Goal: Entertainment & Leisure: Consume media (video, audio)

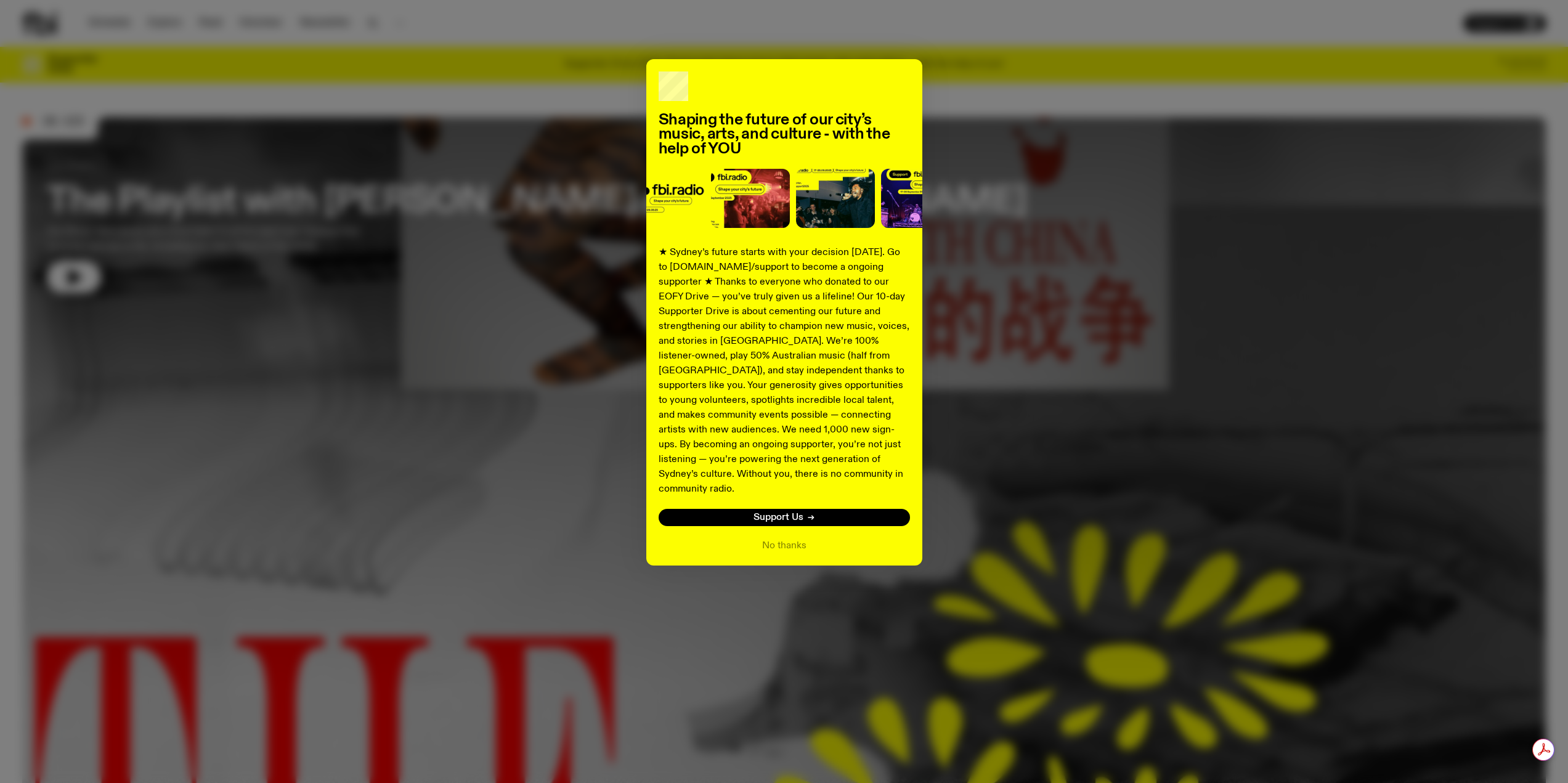
click at [756, 539] on div "No thanks" at bounding box center [784, 546] width 251 height 15
click at [773, 539] on button "No thanks" at bounding box center [784, 546] width 44 height 15
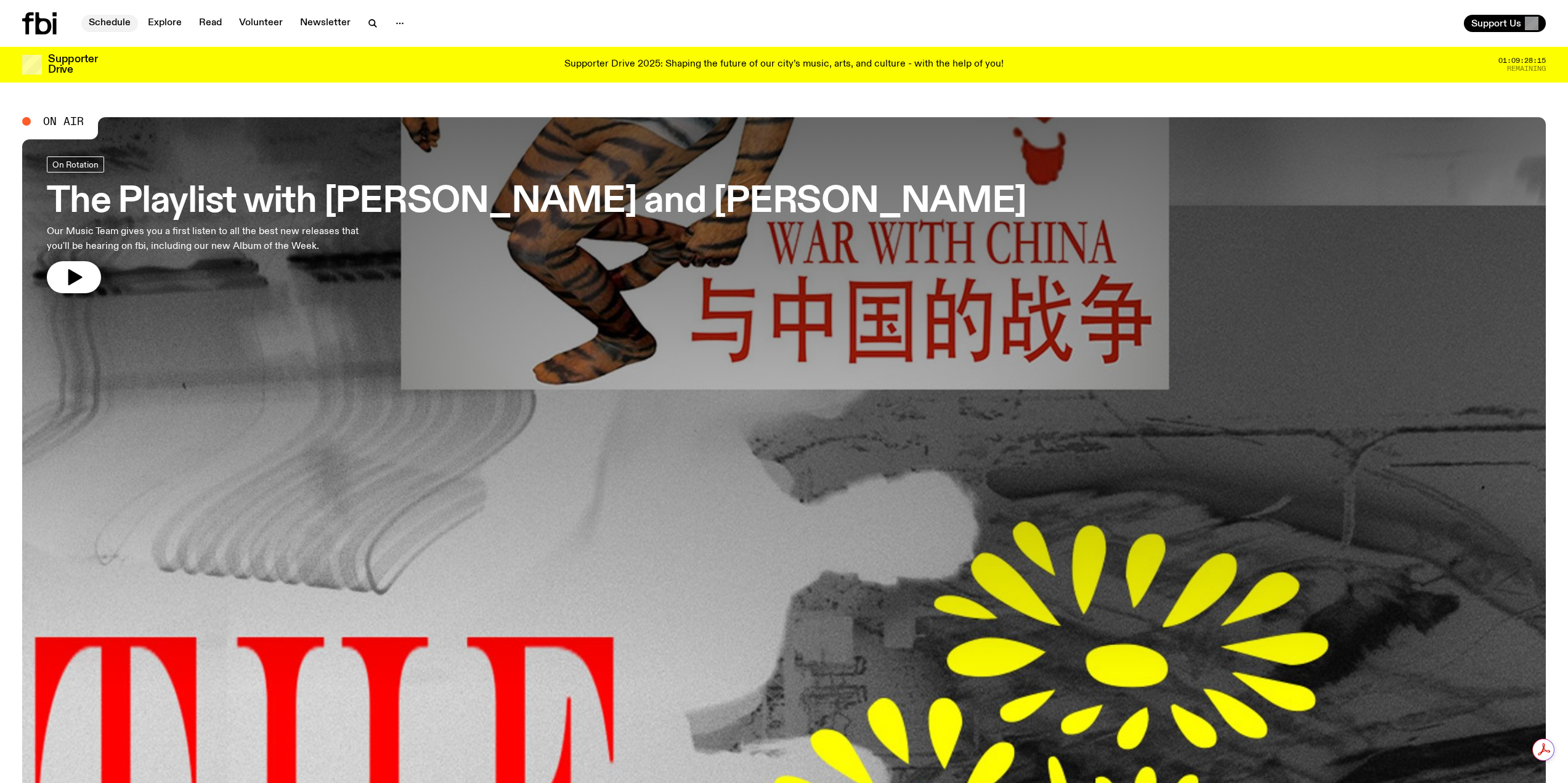
click at [107, 27] on link "Schedule" at bounding box center [109, 24] width 57 height 17
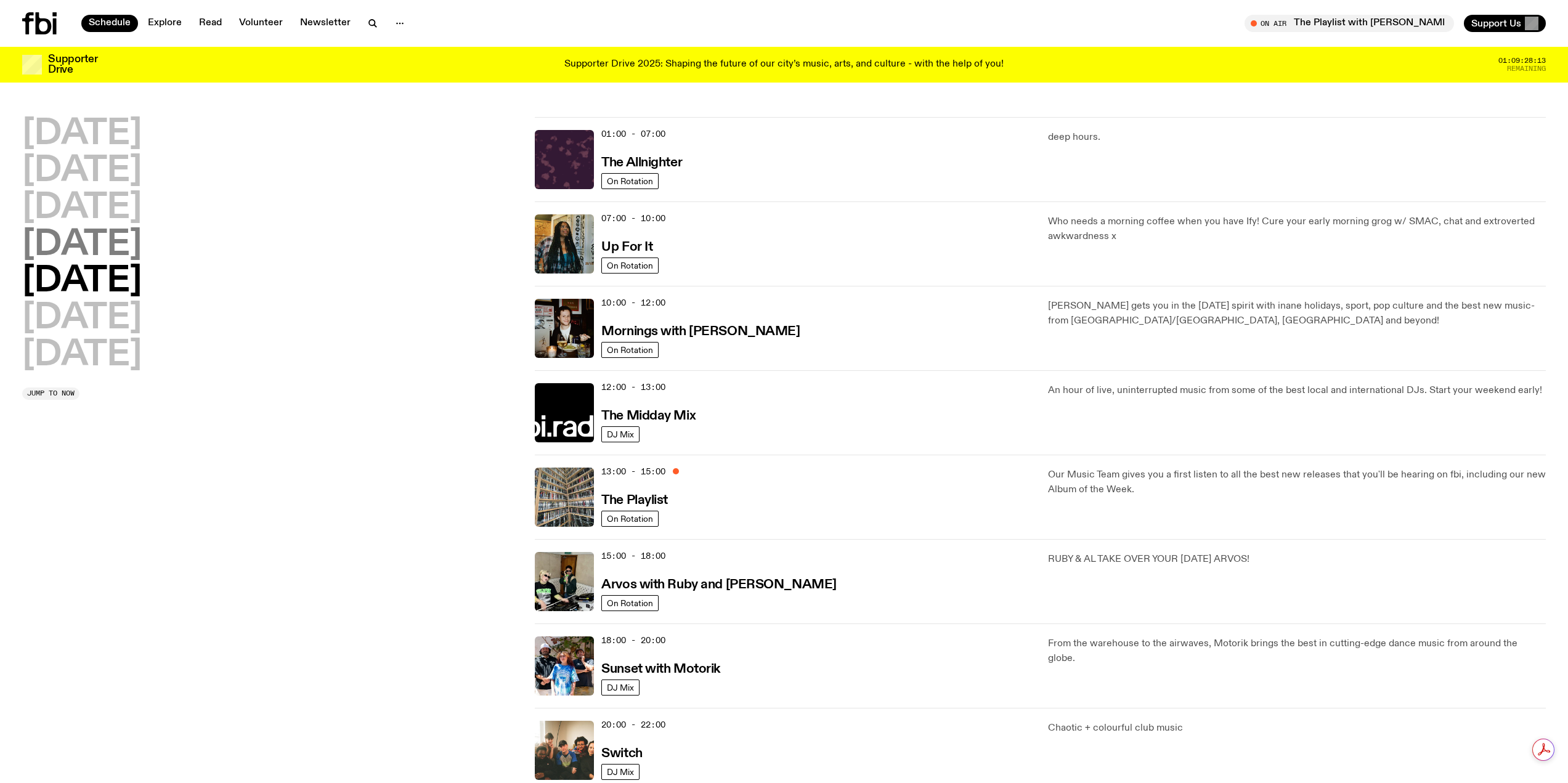
click at [103, 252] on h2 "[DATE]" at bounding box center [82, 245] width 120 height 34
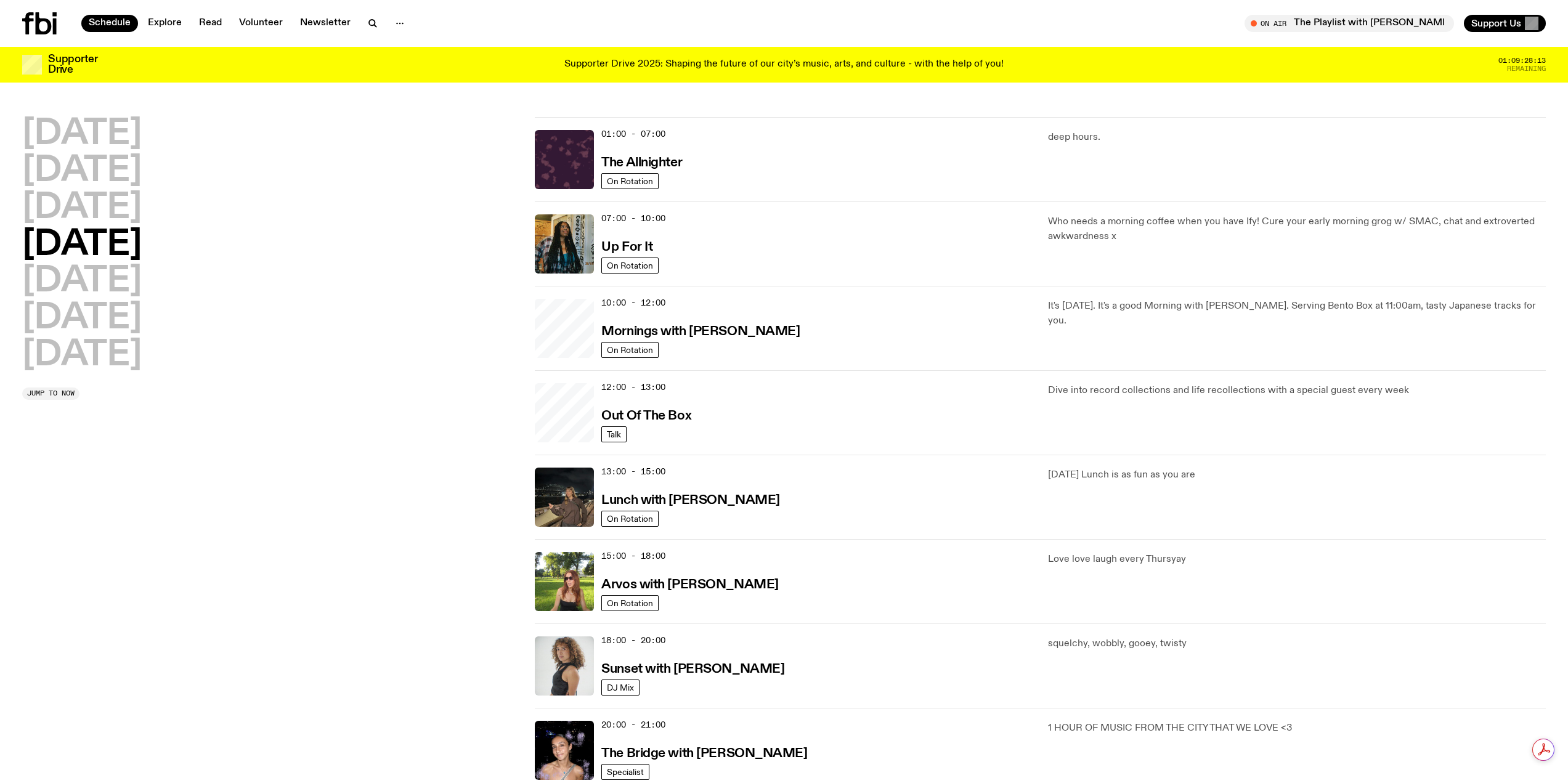
scroll to position [34, 0]
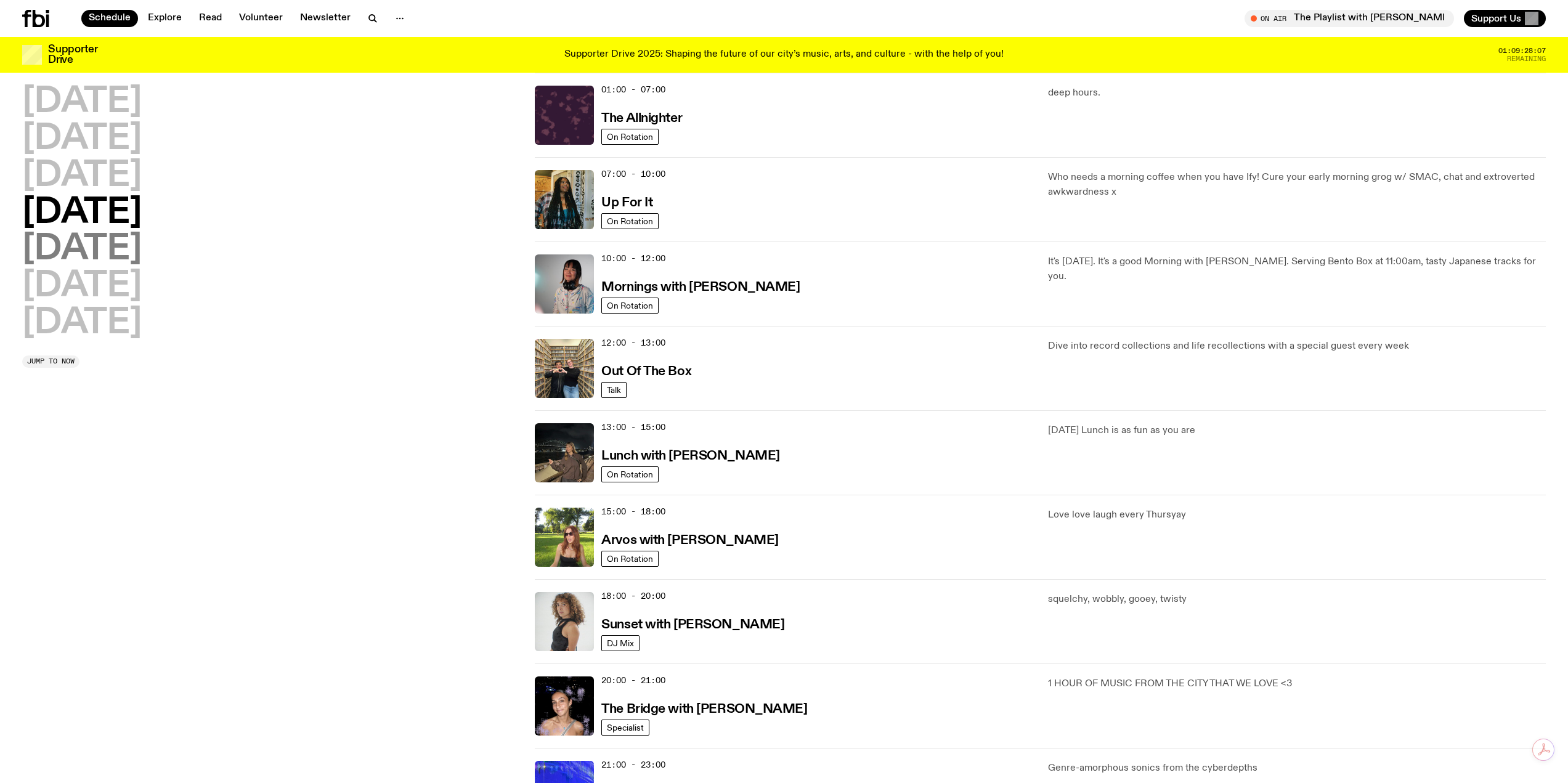
click at [80, 251] on h2 "[DATE]" at bounding box center [82, 249] width 120 height 34
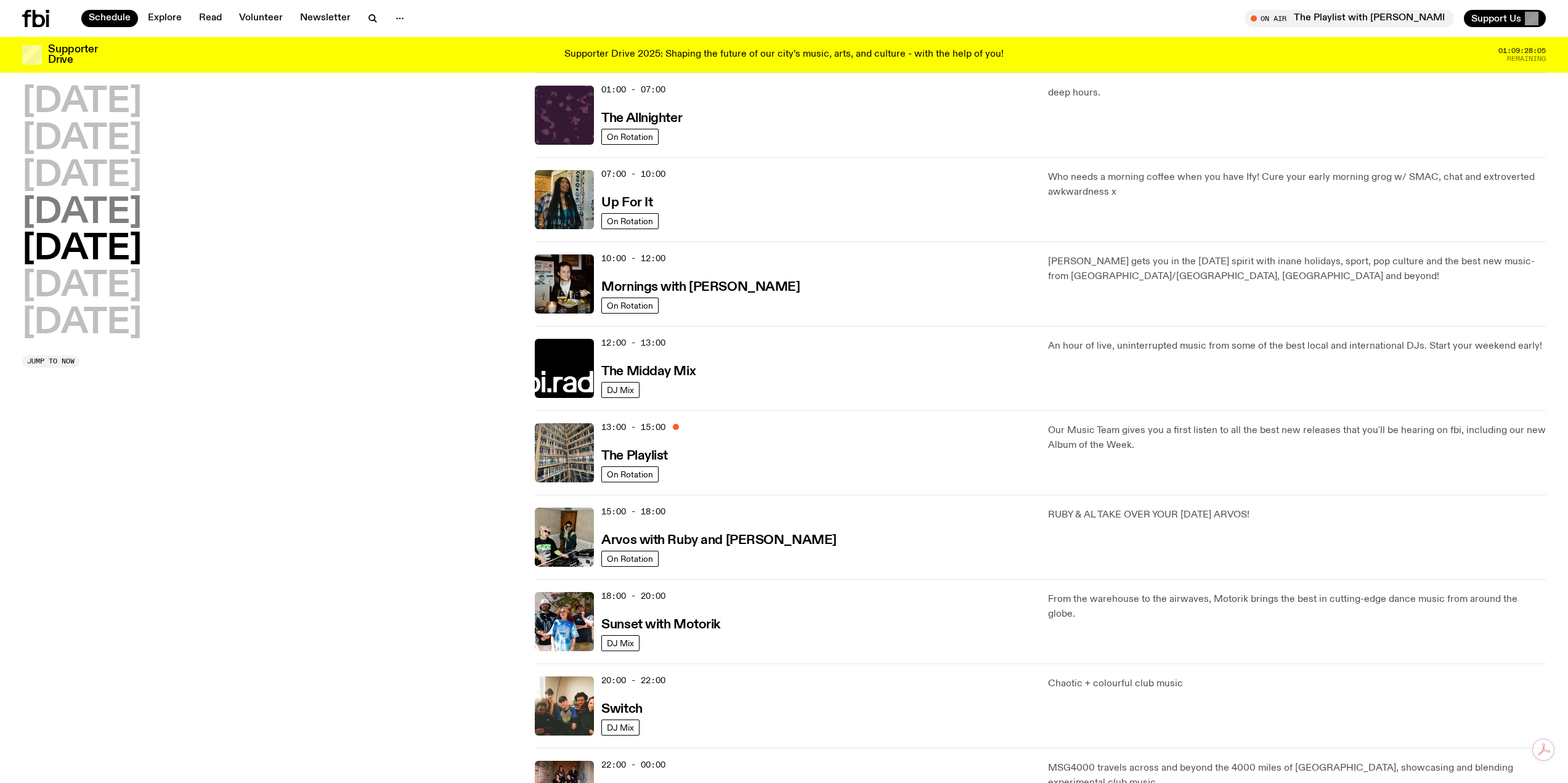
click at [97, 218] on h2 "[DATE]" at bounding box center [82, 213] width 120 height 34
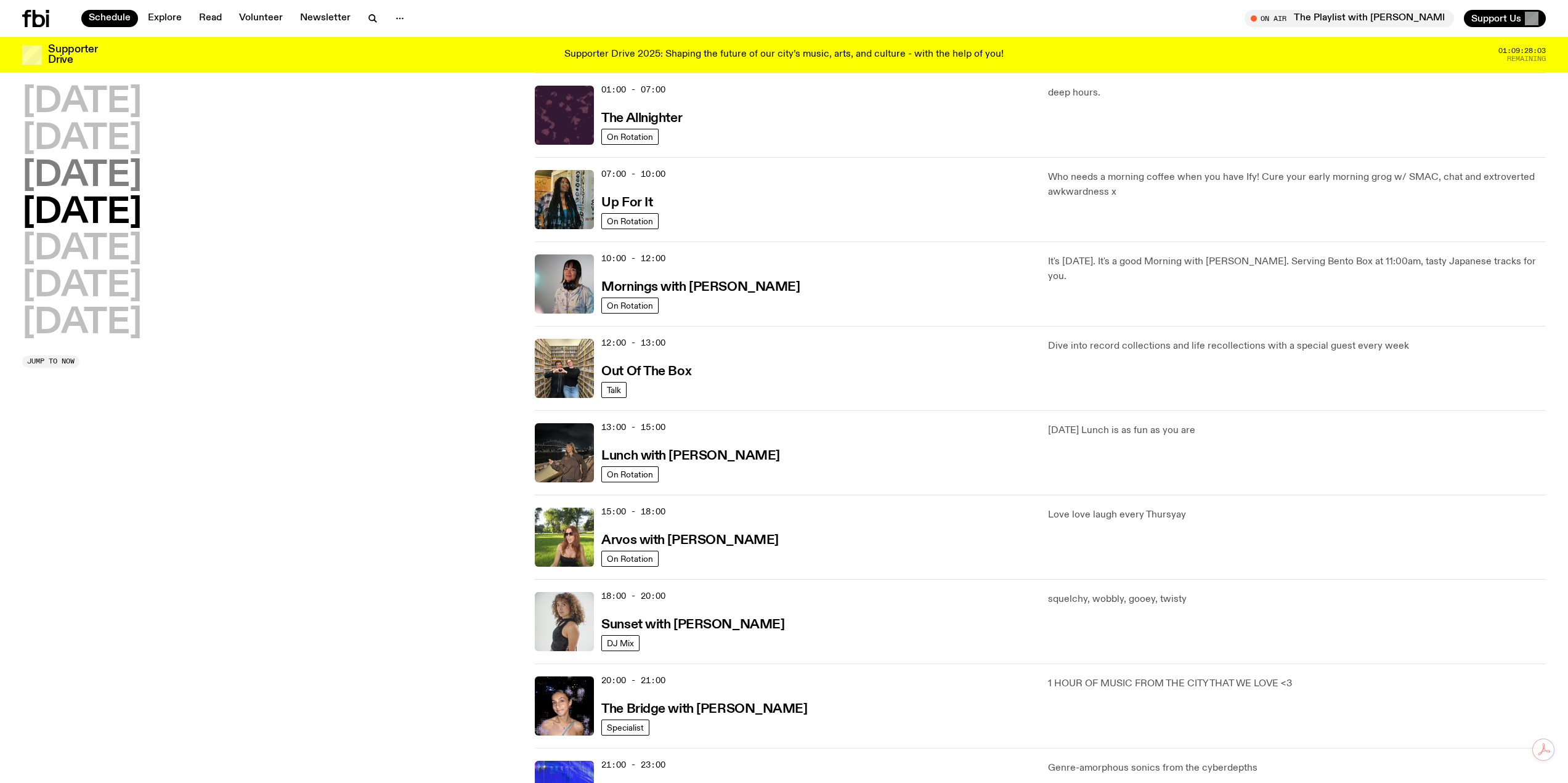
click at [113, 183] on h2 "[DATE]" at bounding box center [82, 176] width 120 height 34
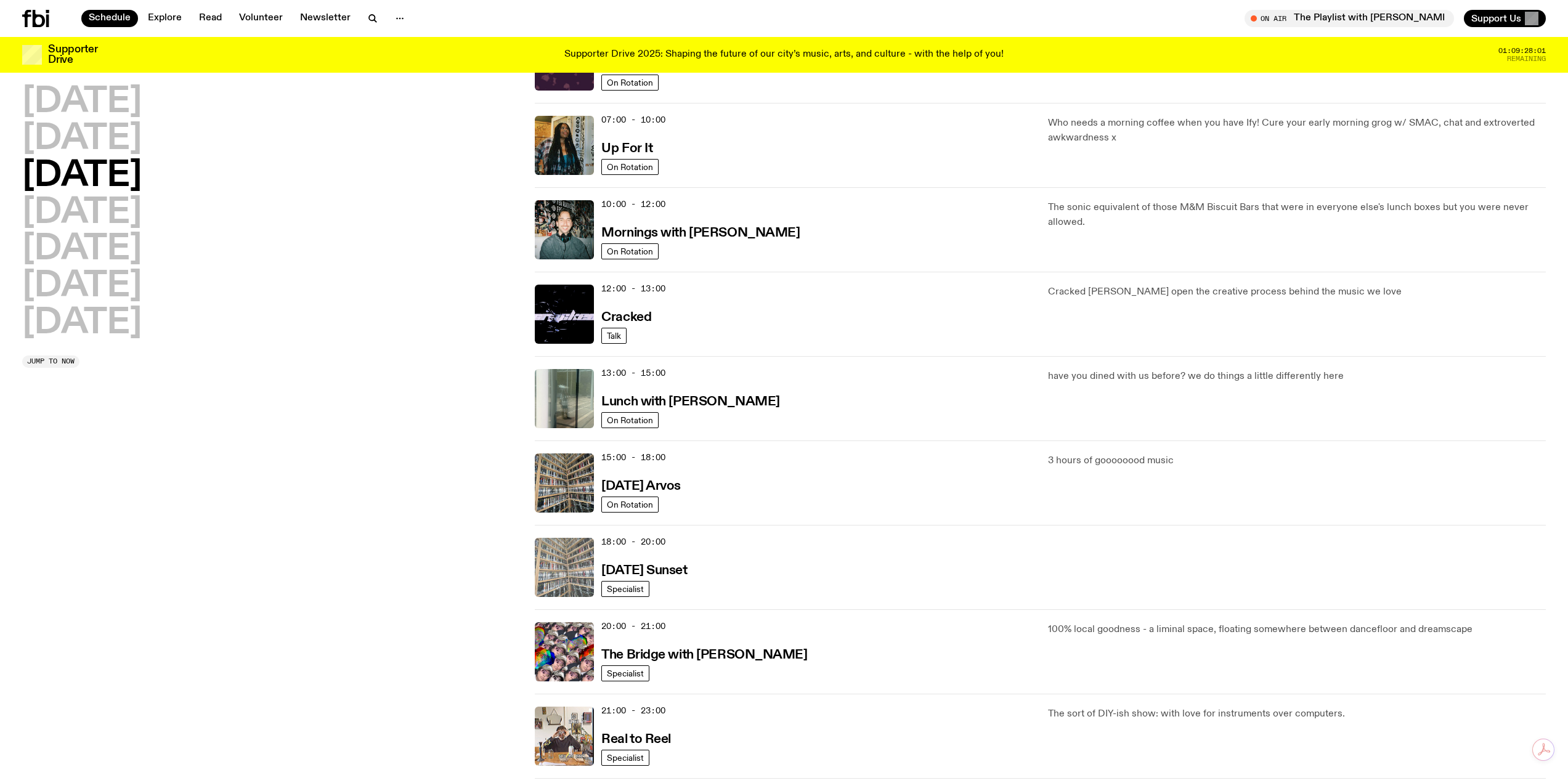
scroll to position [219, 0]
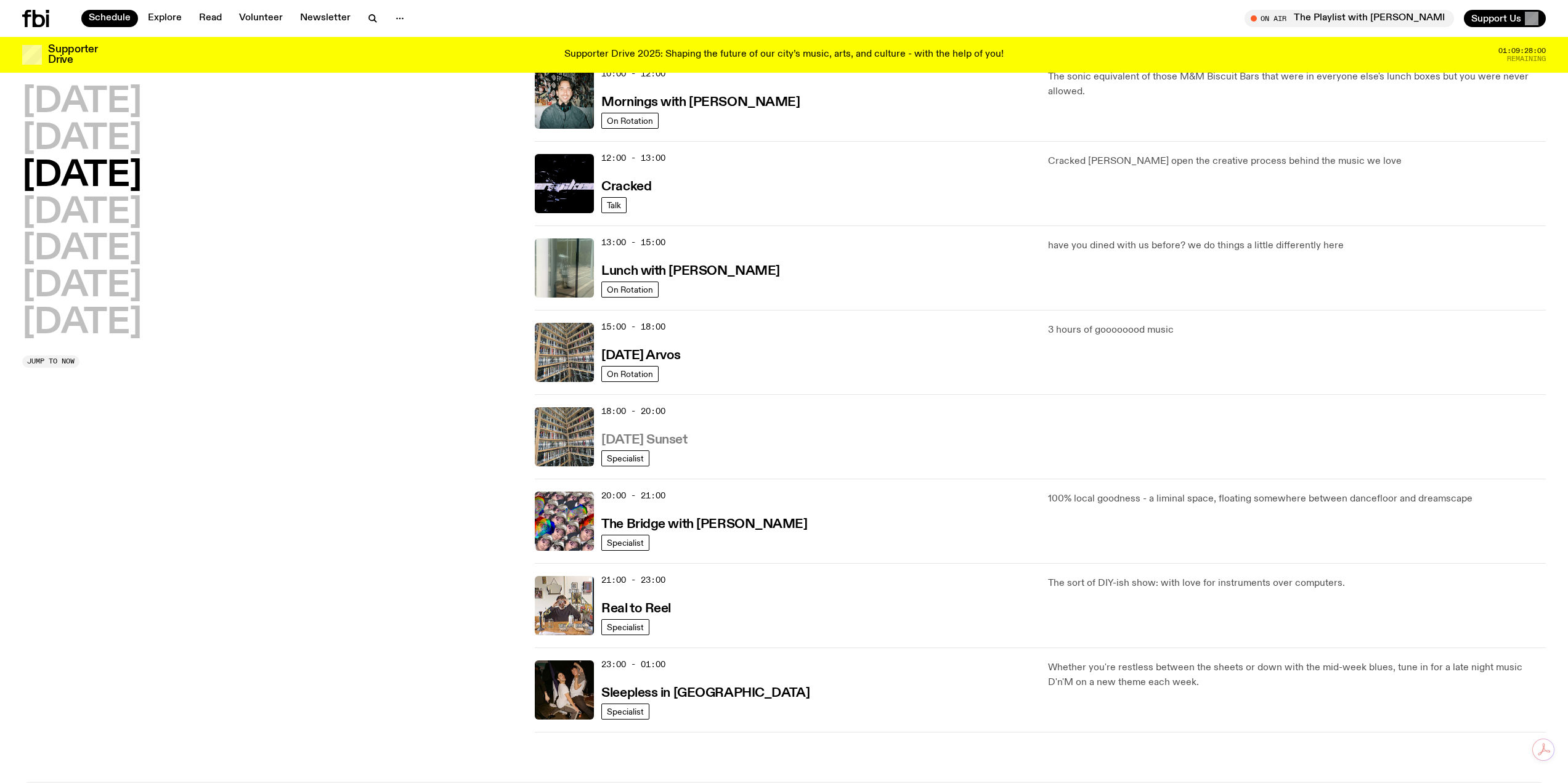
click at [669, 438] on h3 "[DATE] Sunset" at bounding box center [644, 440] width 85 height 13
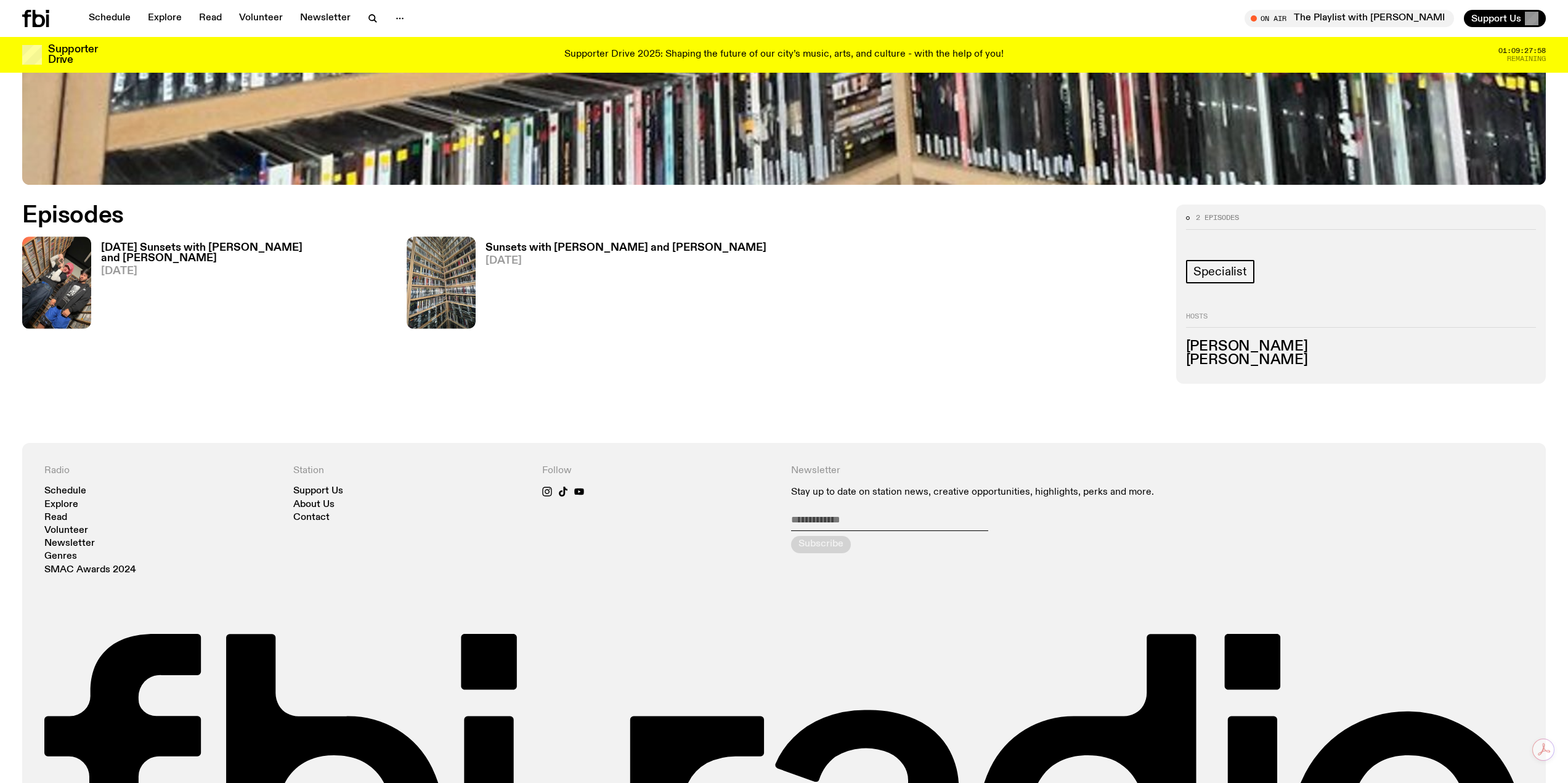
scroll to position [857, 0]
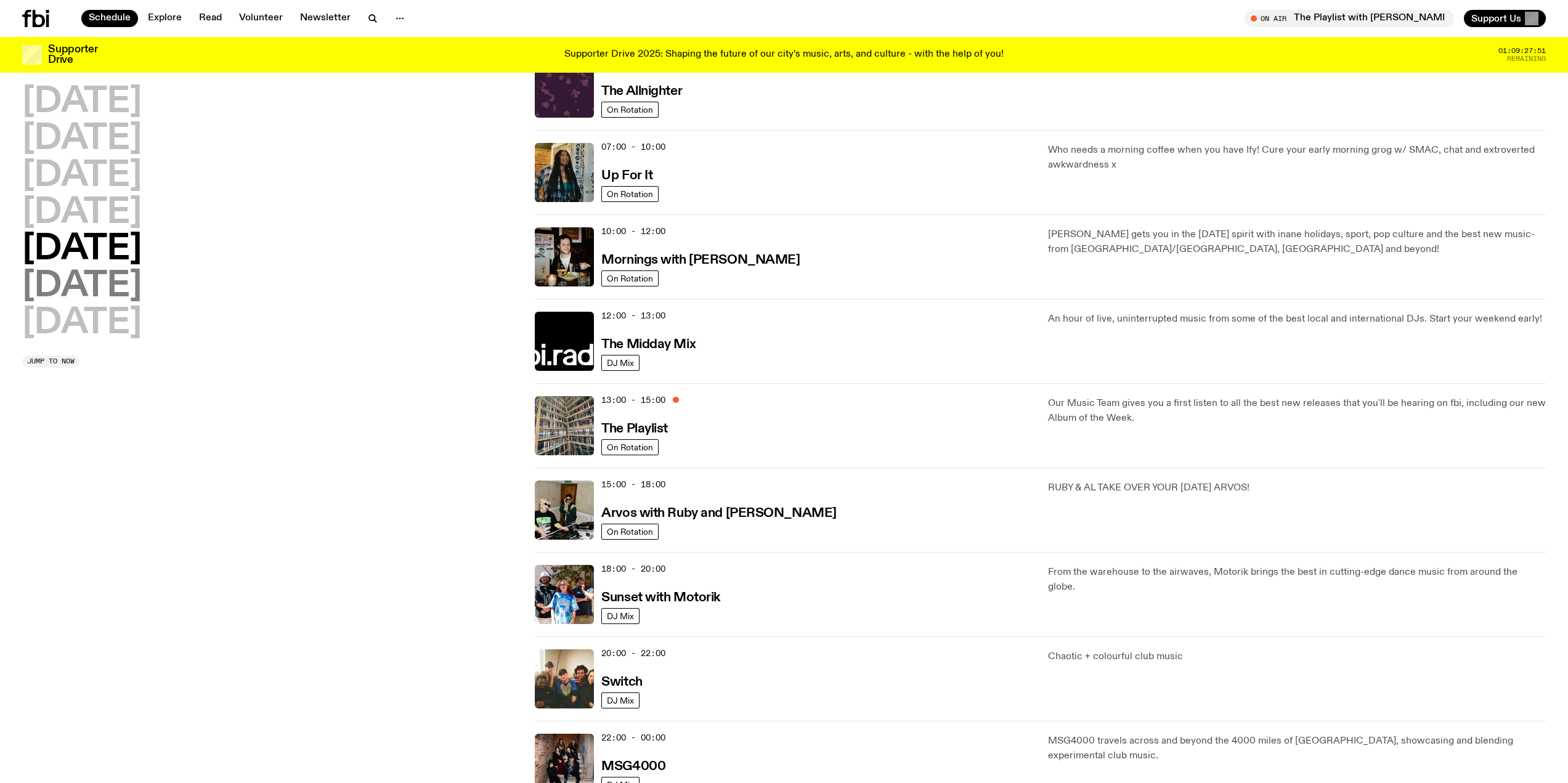
click at [141, 276] on h2 "[DATE]" at bounding box center [82, 286] width 120 height 34
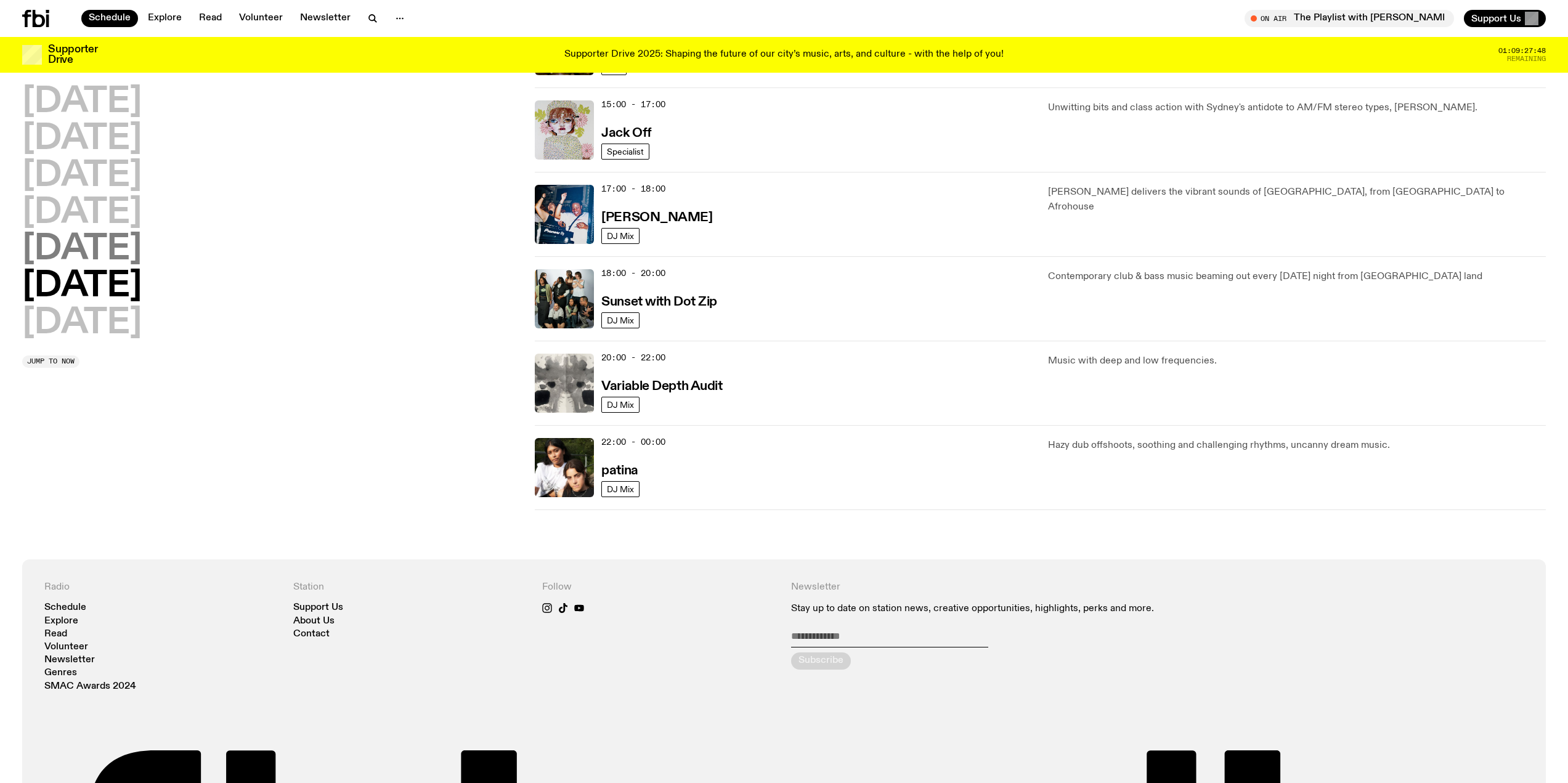
click at [80, 244] on h2 "[DATE]" at bounding box center [82, 249] width 120 height 34
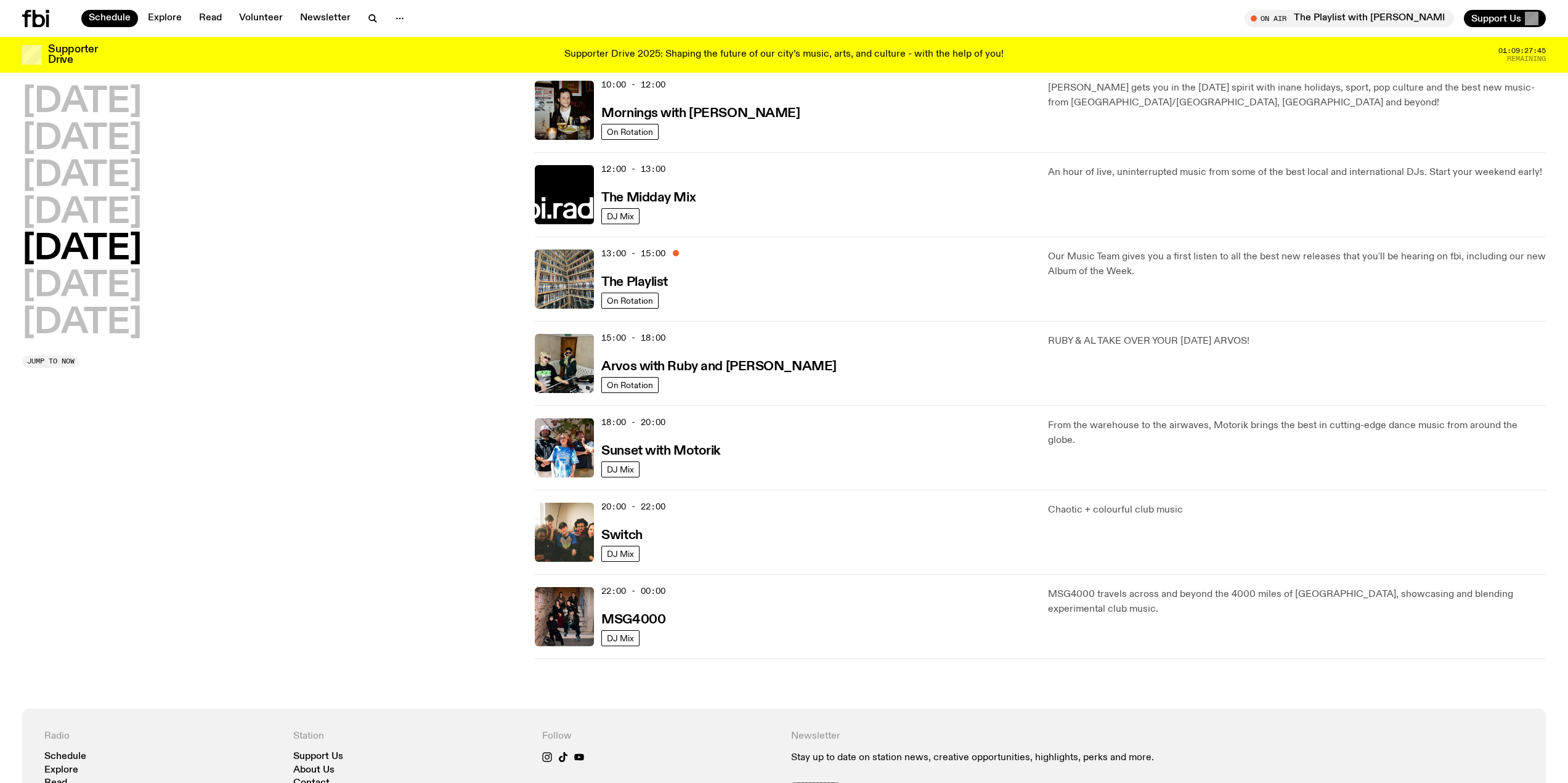
scroll to position [219, 0]
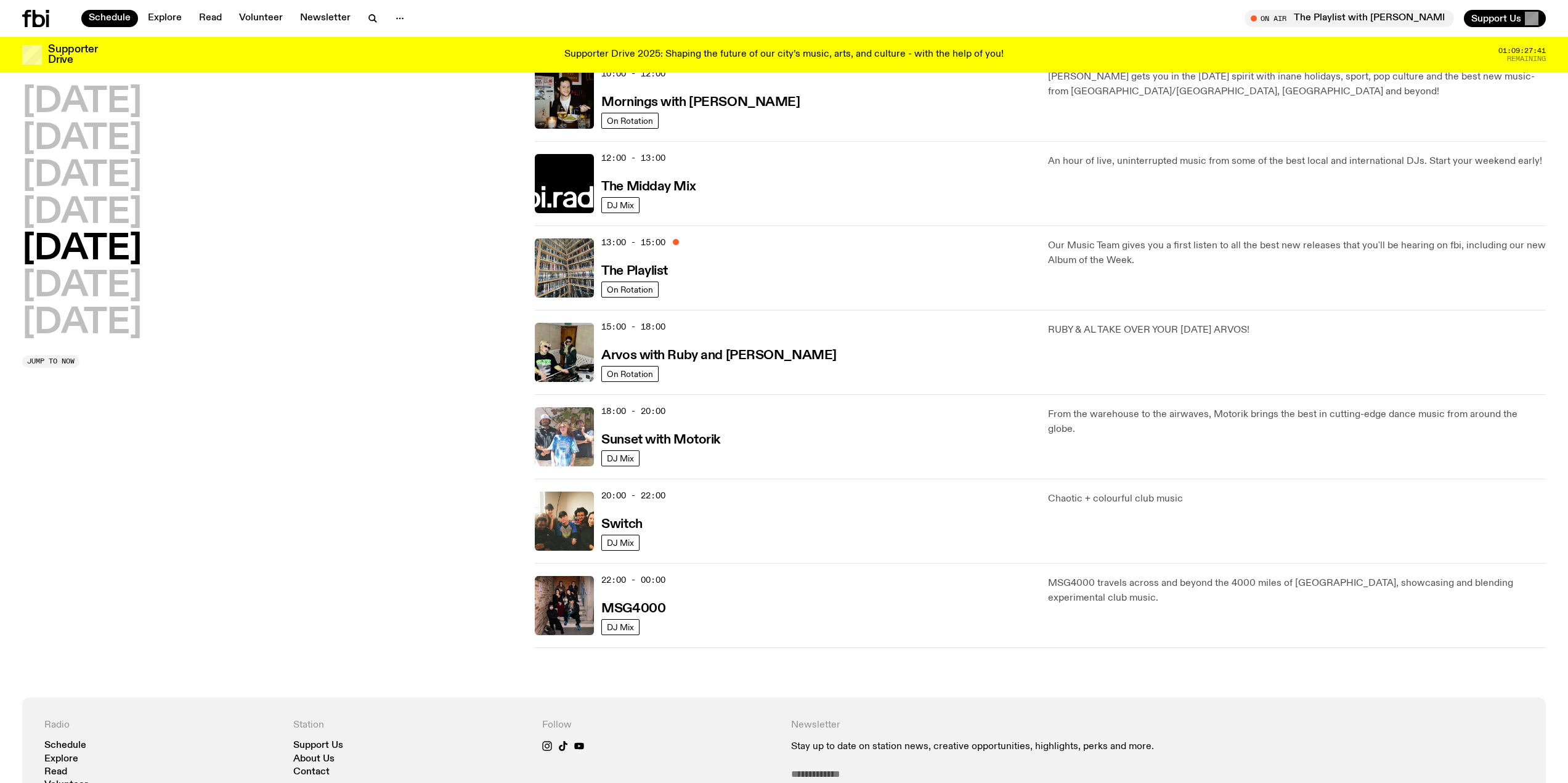
click at [575, 435] on img at bounding box center [564, 436] width 59 height 59
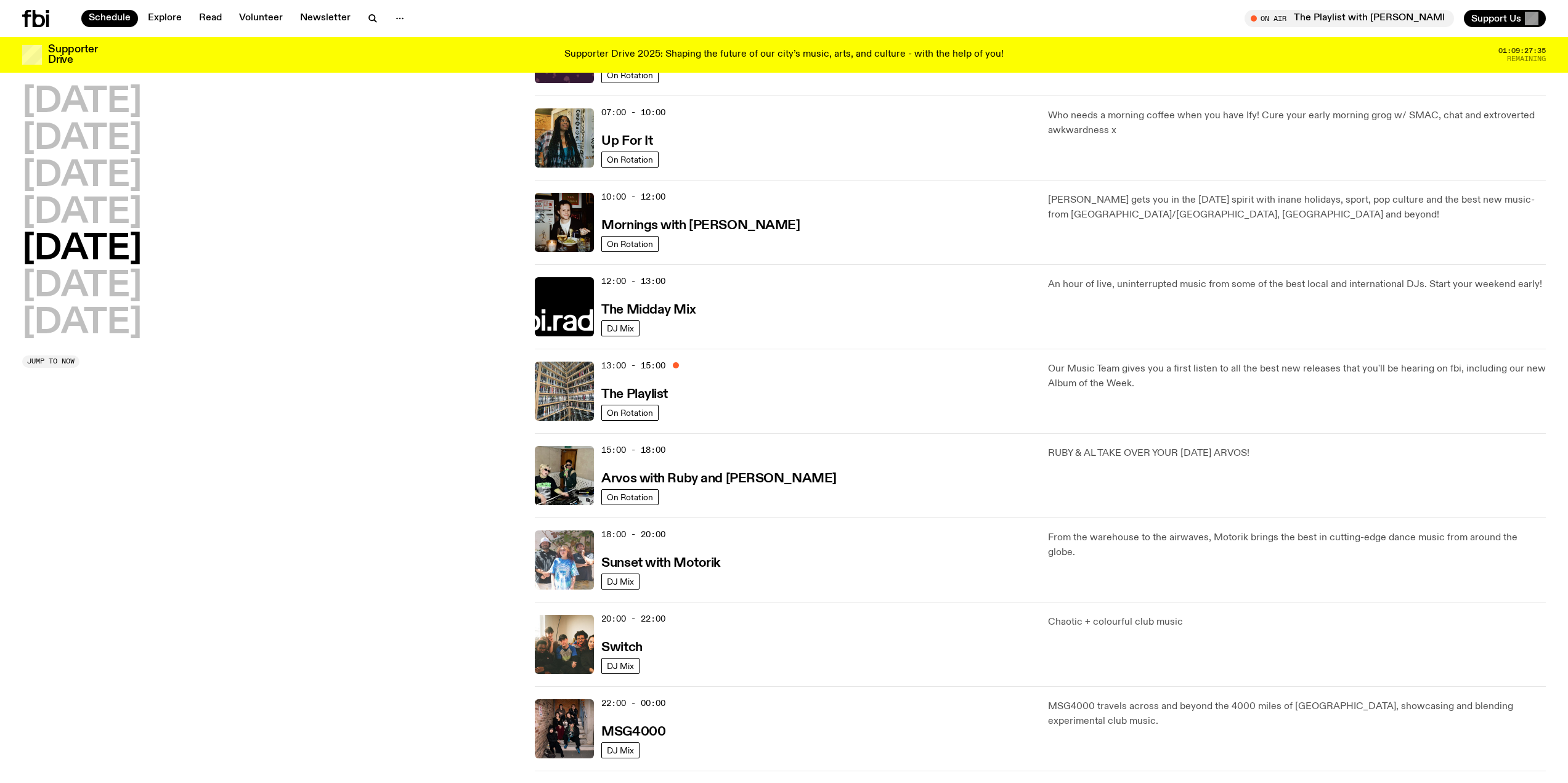
scroll to position [86, 0]
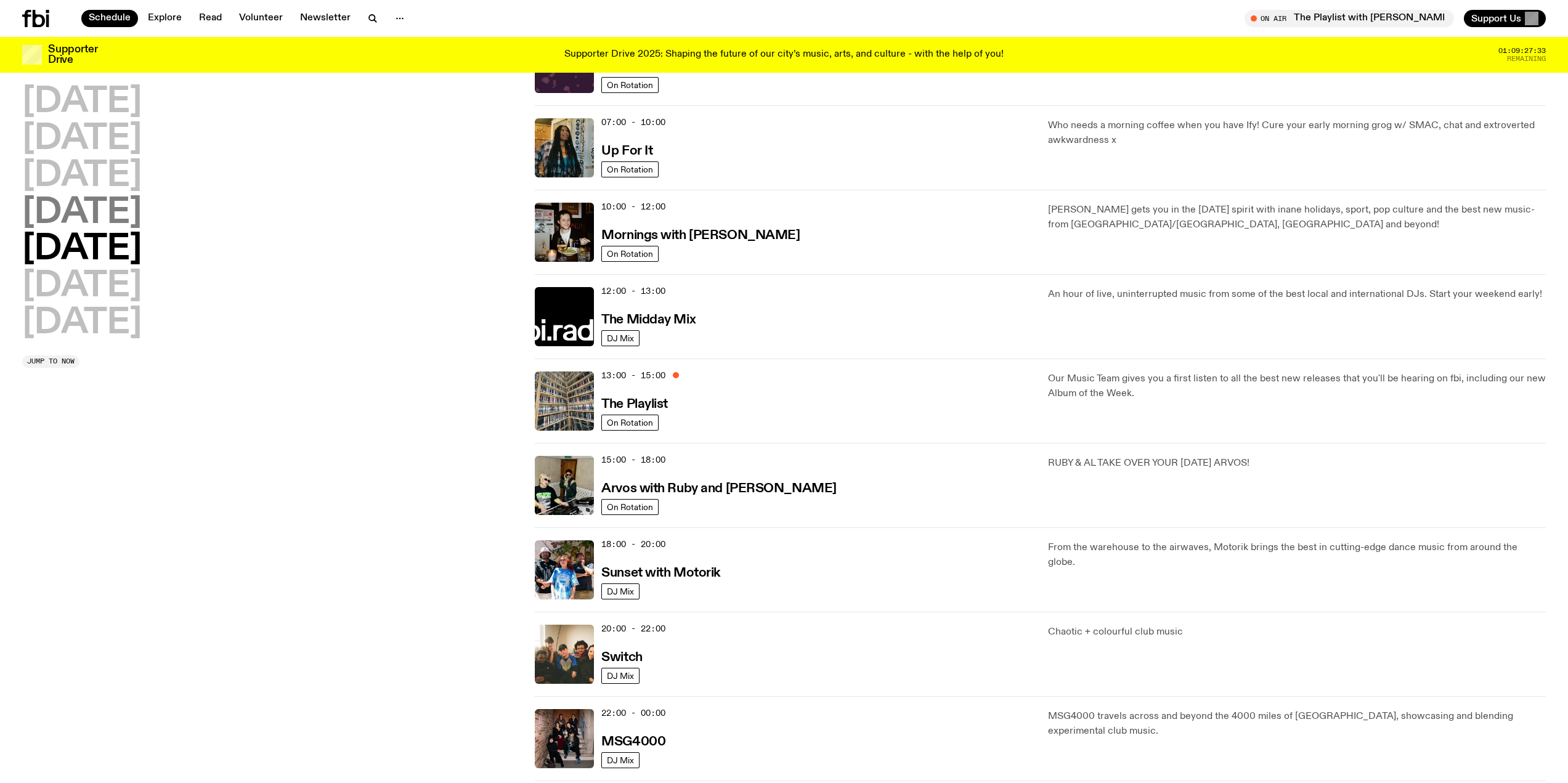
click at [113, 213] on h2 "[DATE]" at bounding box center [82, 213] width 120 height 34
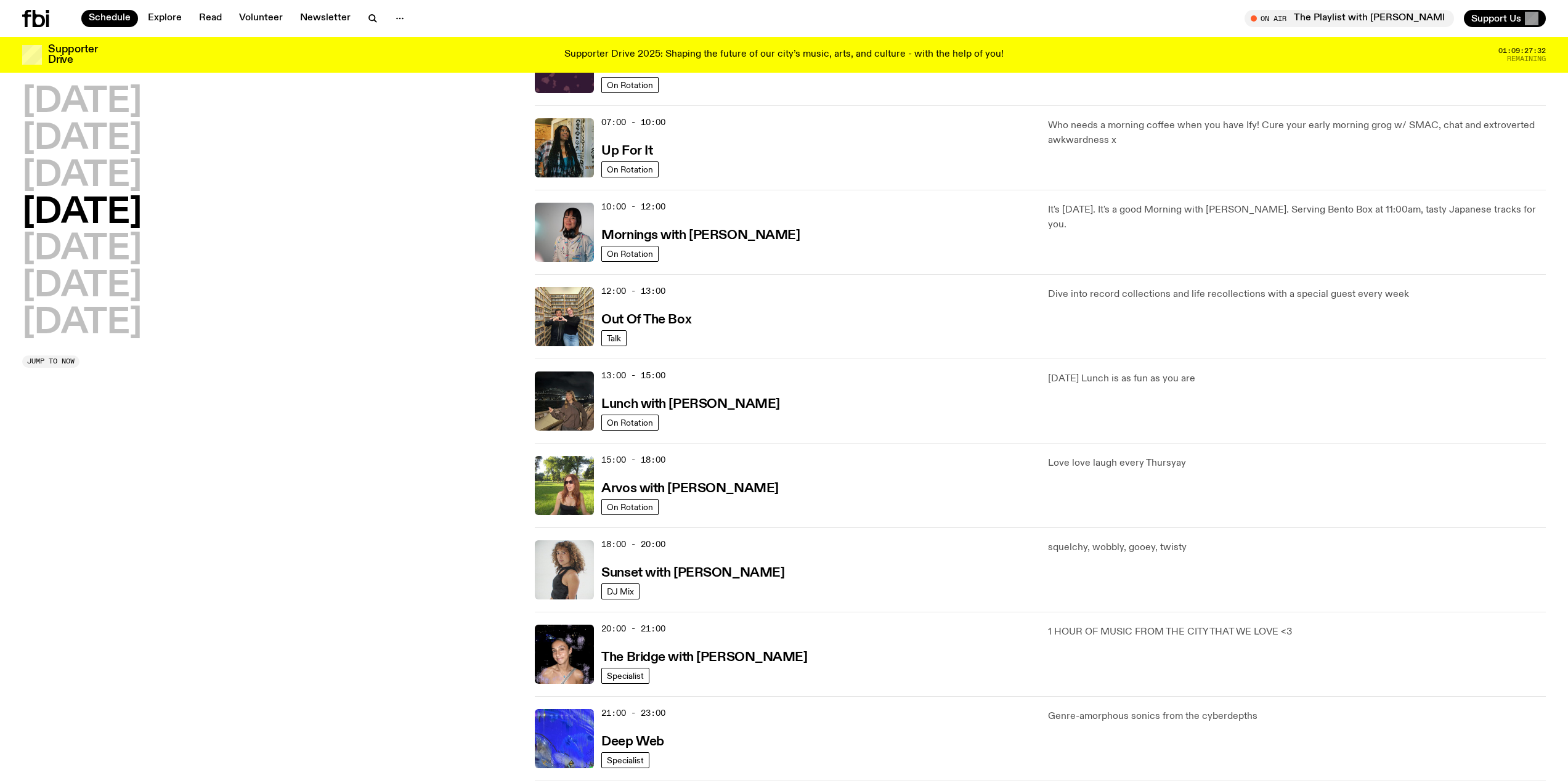
scroll to position [34, 0]
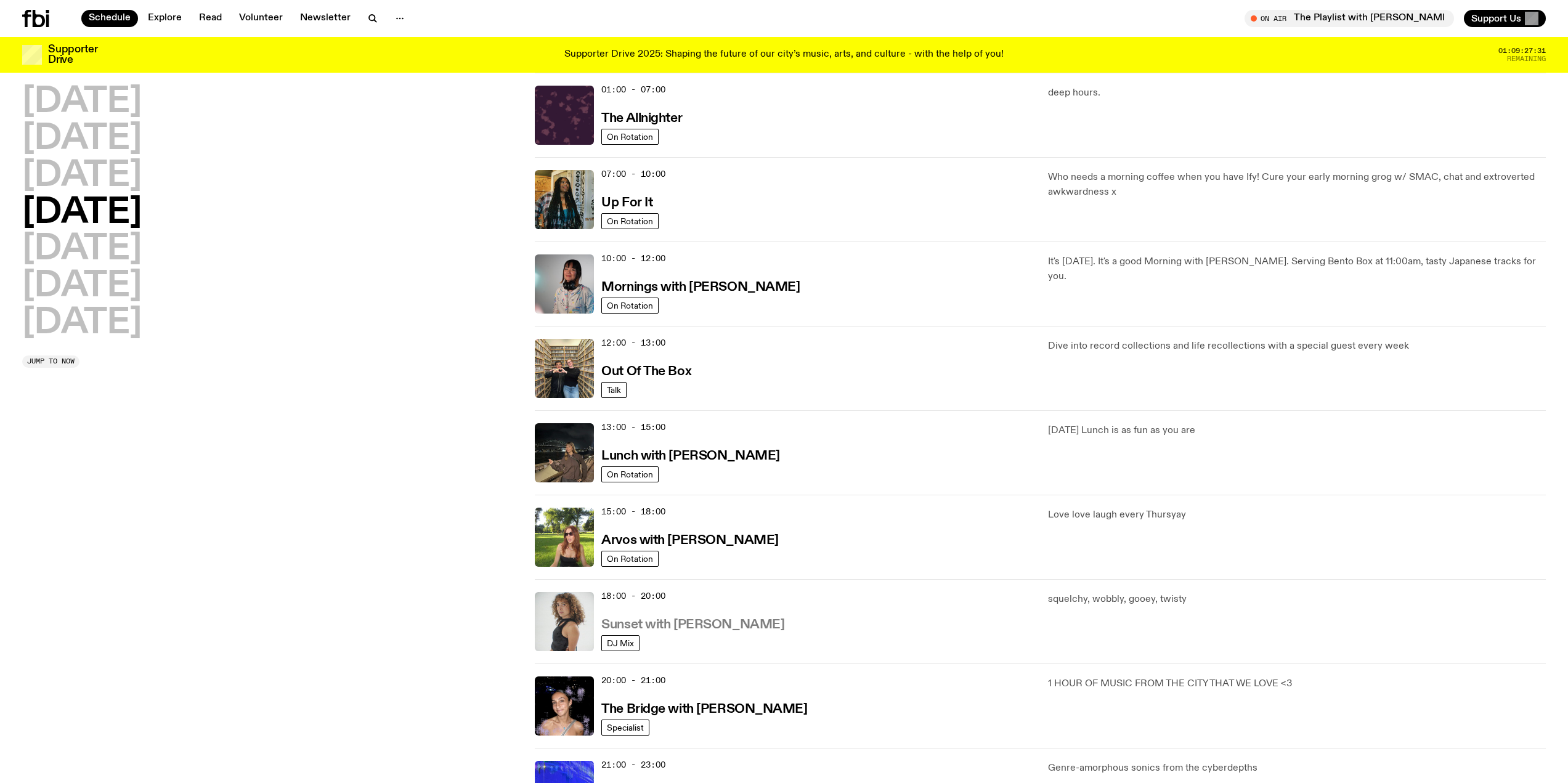
click at [648, 621] on h3 "Sunset with [PERSON_NAME]" at bounding box center [693, 625] width 183 height 13
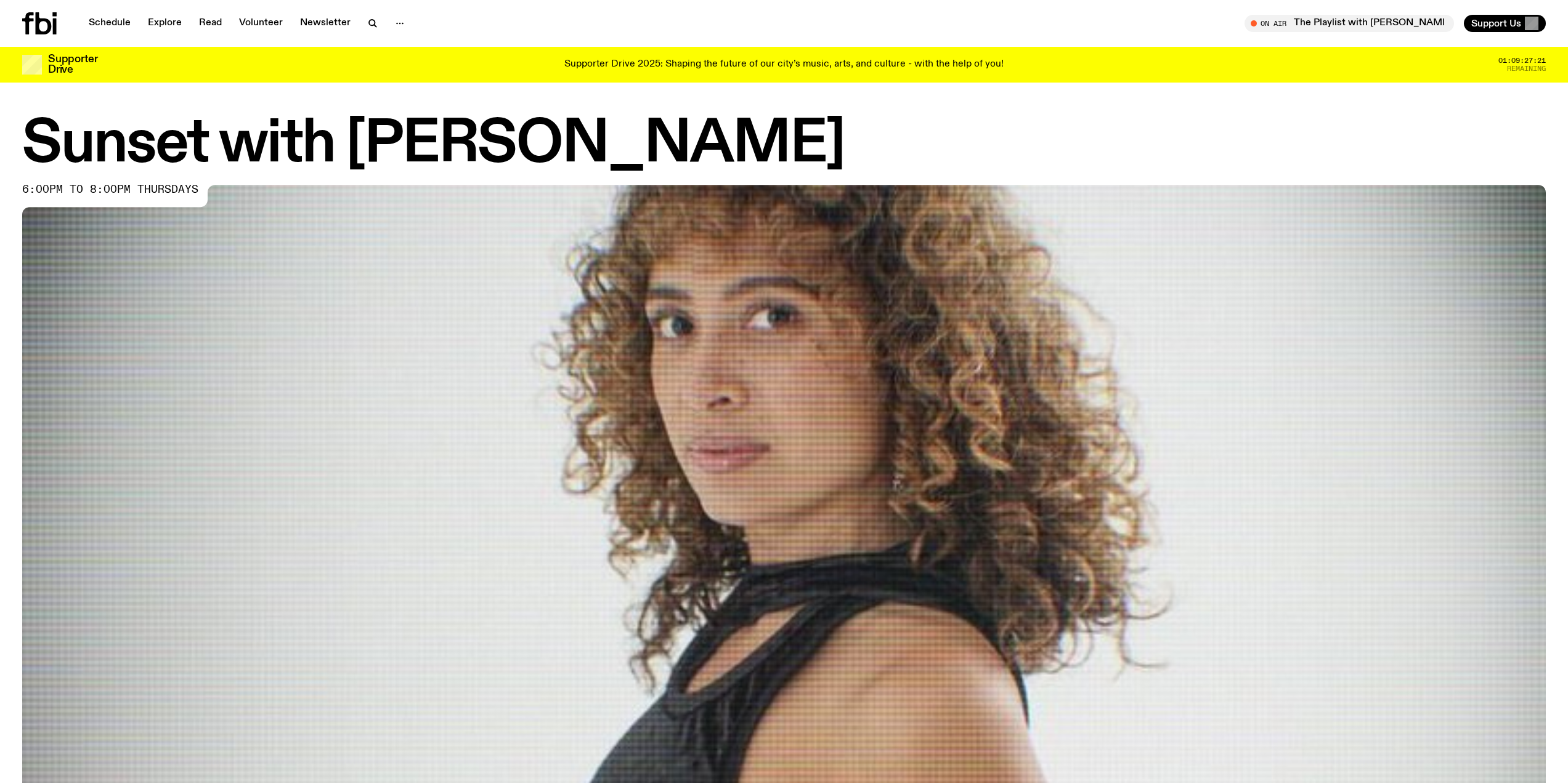
drag, startPoint x: 1402, startPoint y: 257, endPoint x: 1402, endPoint y: 249, distance: 8.0
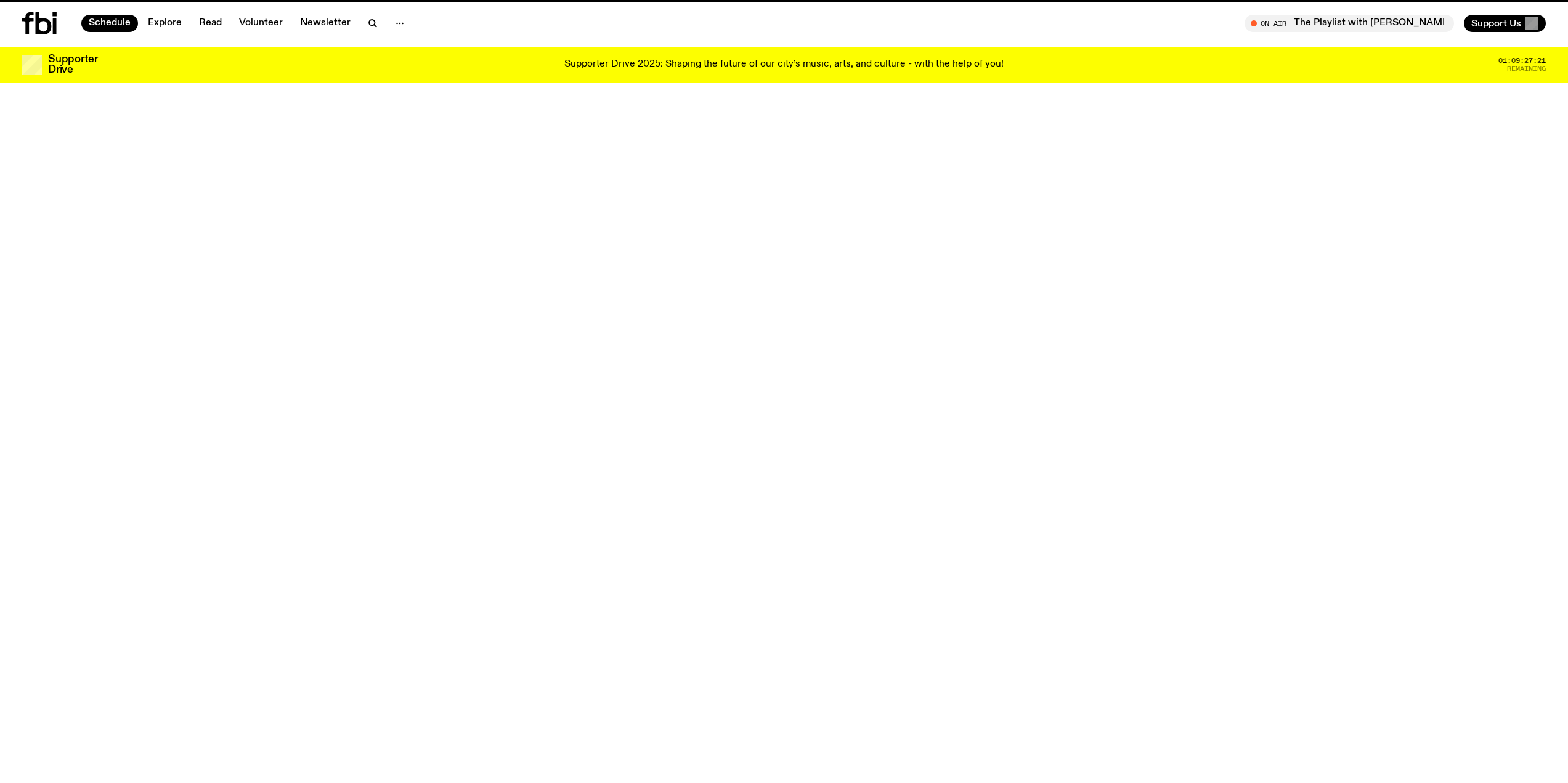
scroll to position [34, 0]
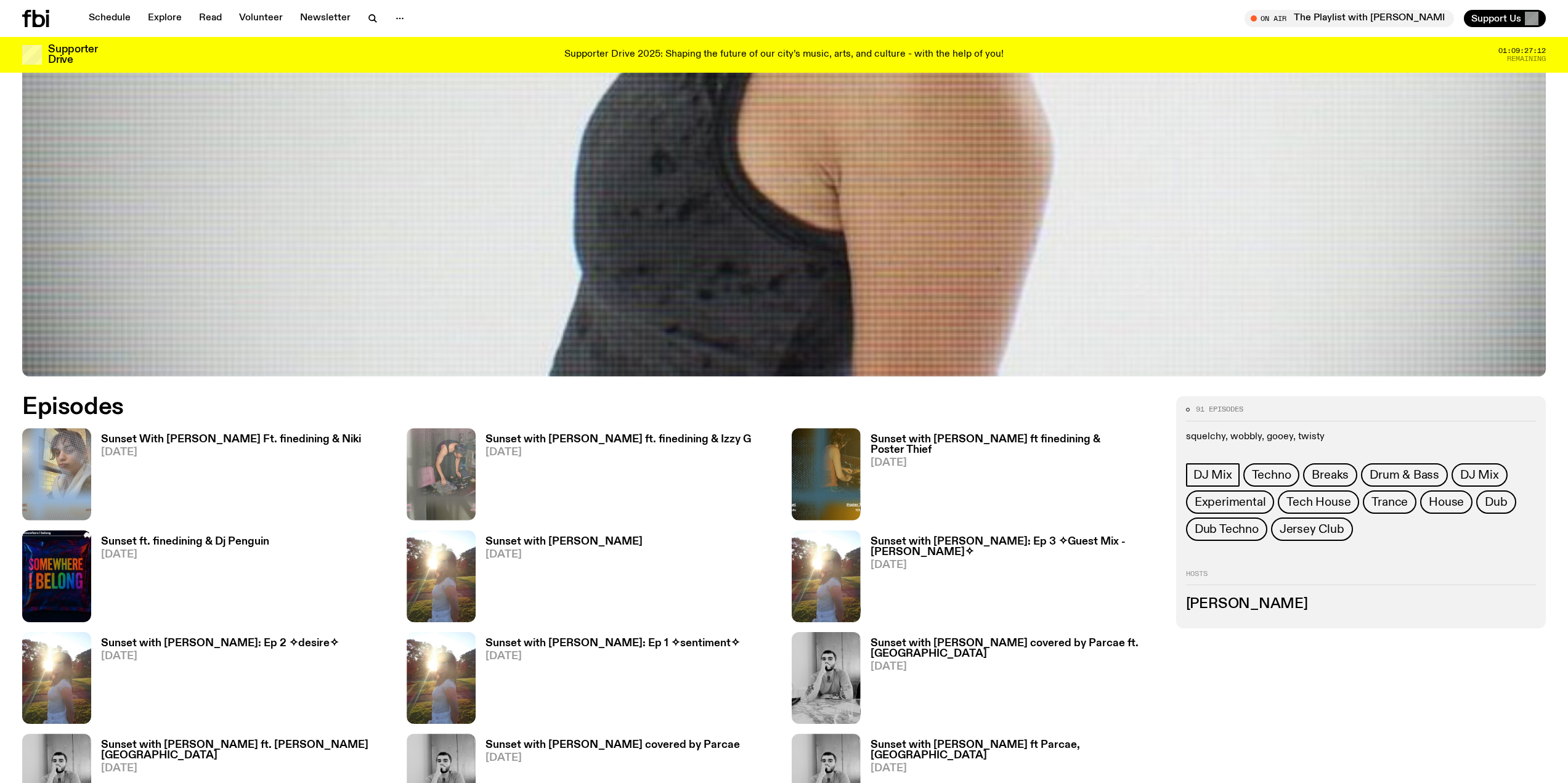
scroll to position [677, 0]
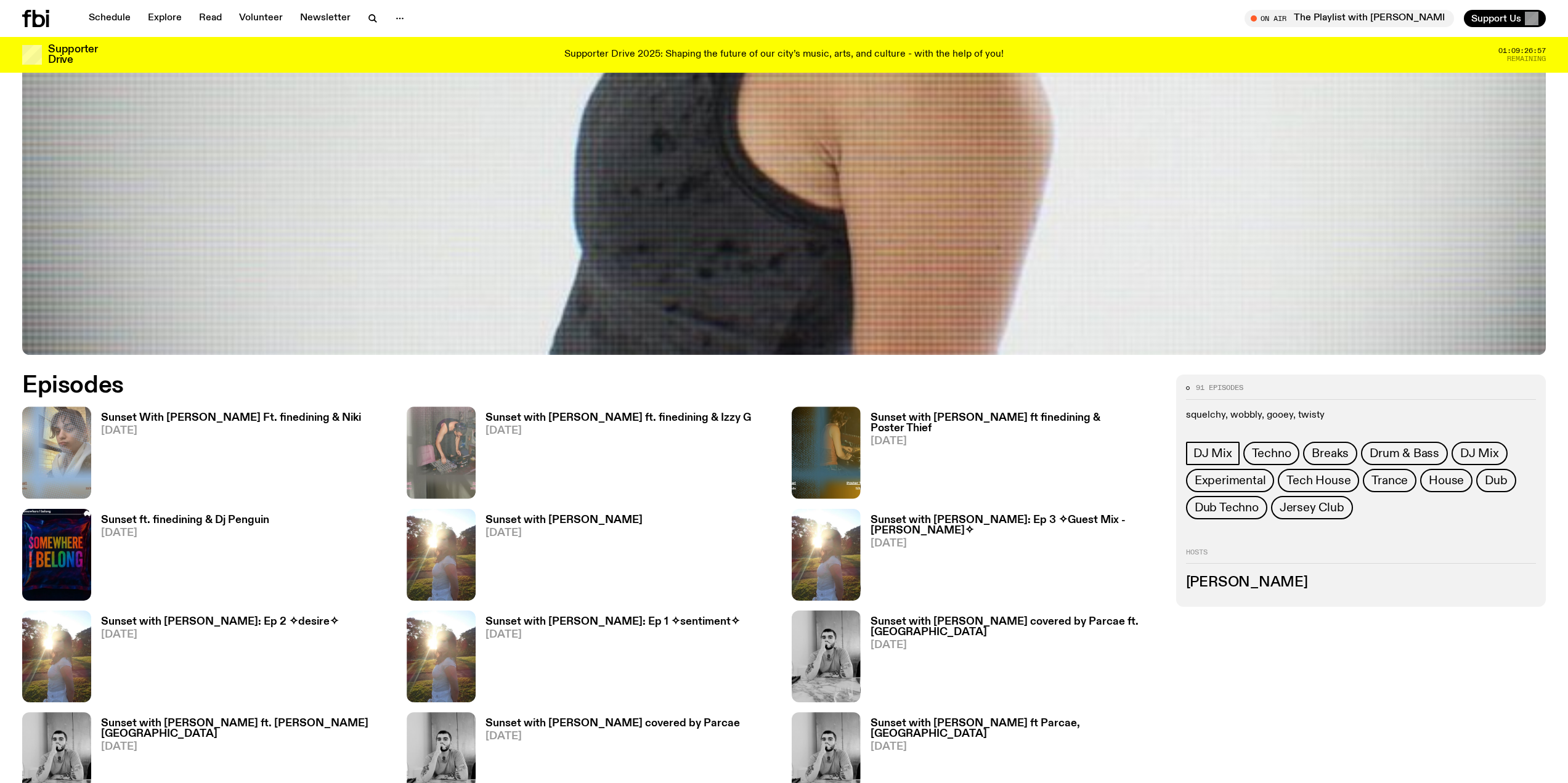
click at [289, 416] on h3 "Sunset With [PERSON_NAME] Ft. finedining & Niki" at bounding box center [231, 418] width 260 height 11
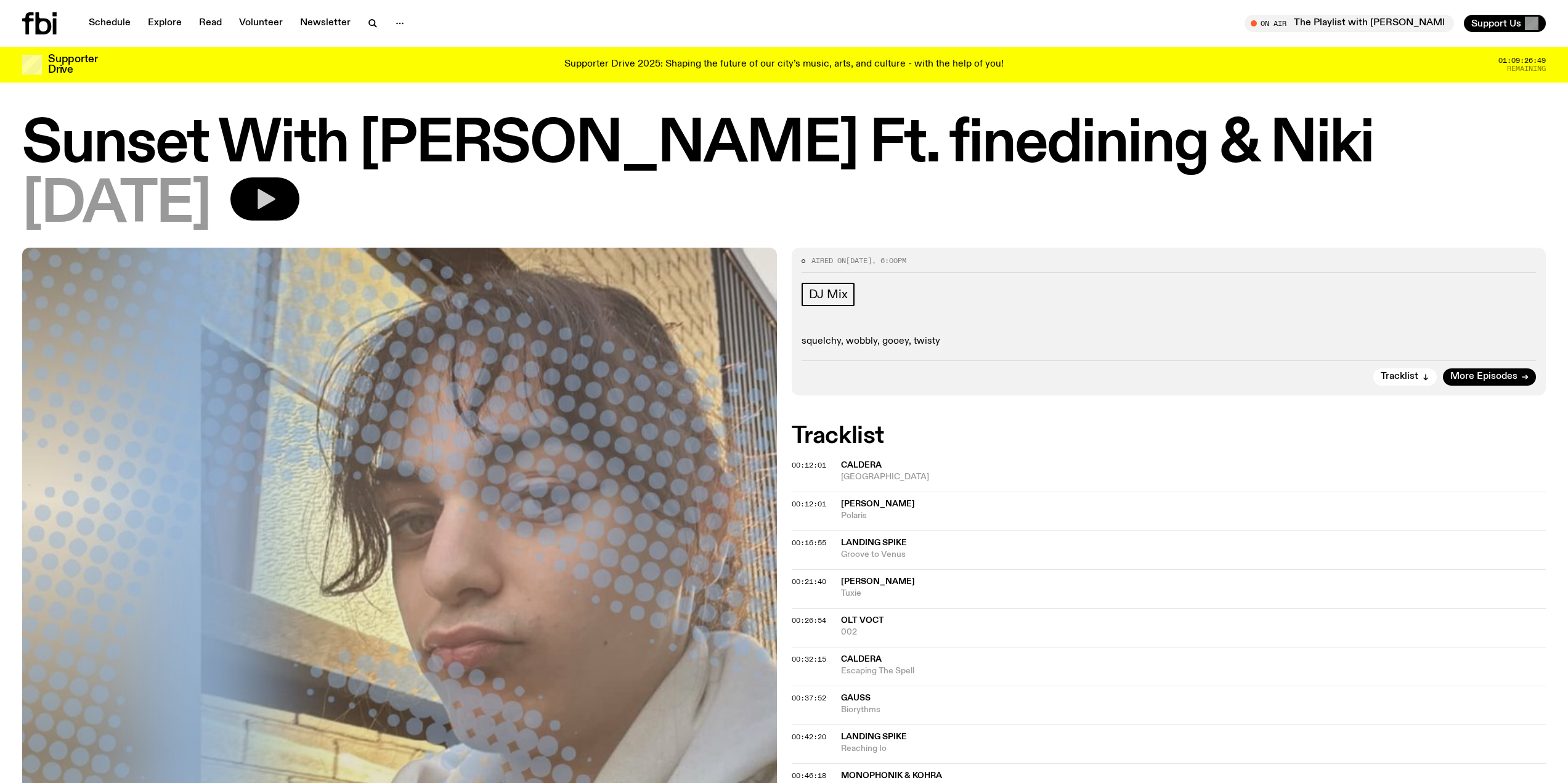
click at [296, 208] on button "button" at bounding box center [265, 199] width 69 height 43
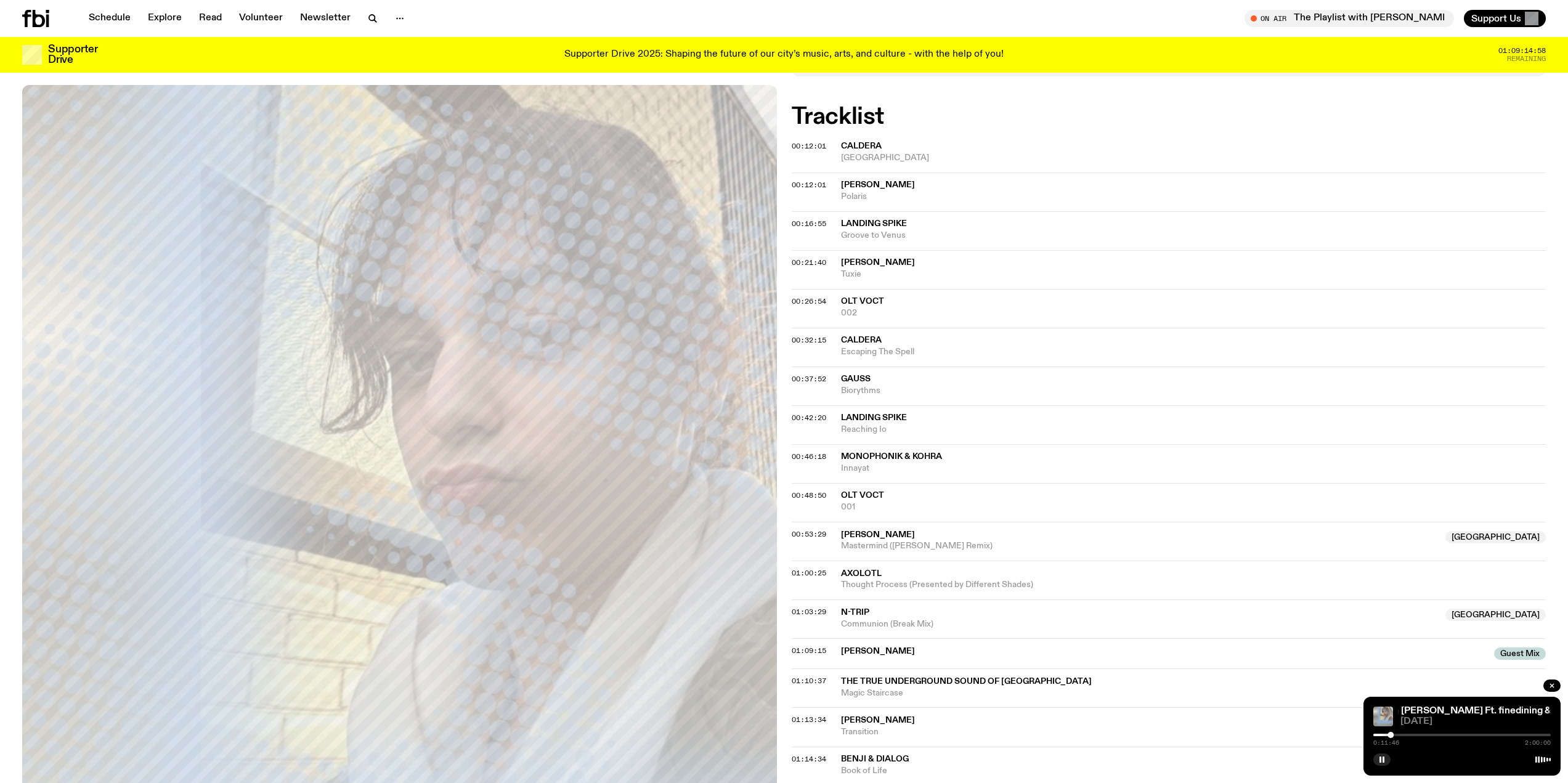
scroll to position [244, 0]
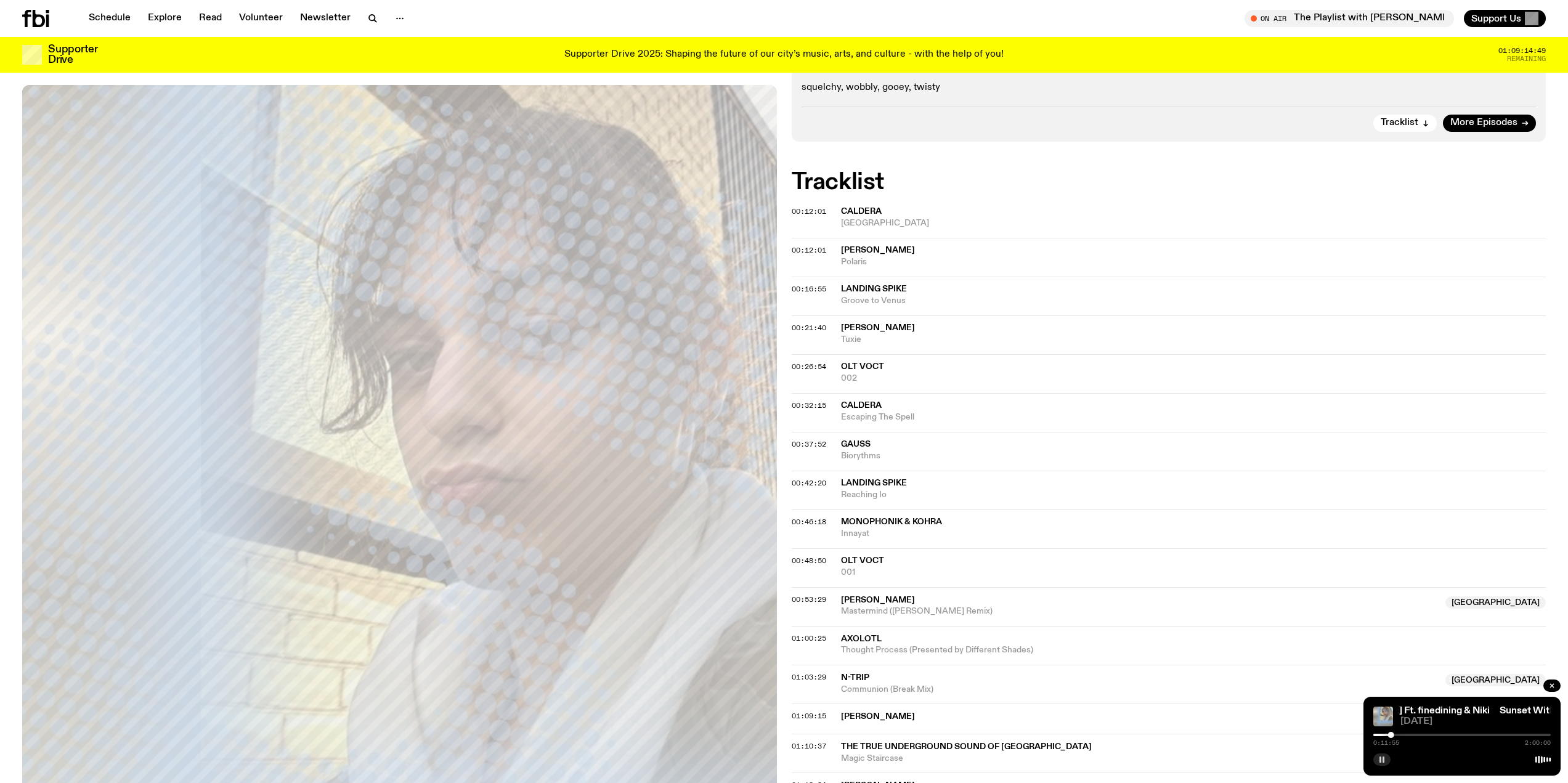
click at [1379, 764] on button "button" at bounding box center [1382, 760] width 17 height 12
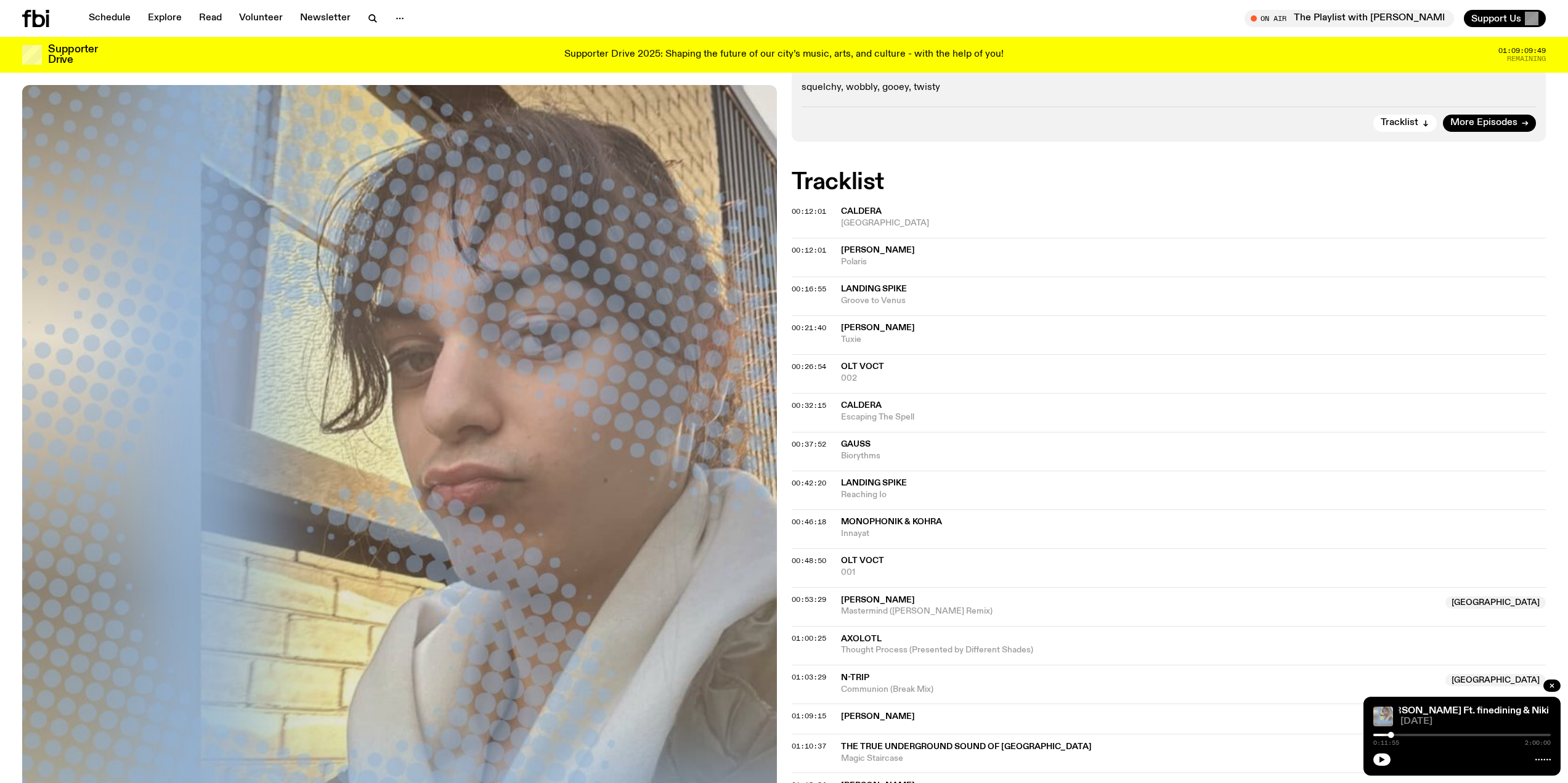
click at [1479, 746] on div "Sunset With [PERSON_NAME] Ft. finedining & [PERSON_NAME] With [PERSON_NAME] Ft.…" at bounding box center [1462, 736] width 197 height 79
click at [1382, 756] on icon "button" at bounding box center [1382, 760] width 7 height 7
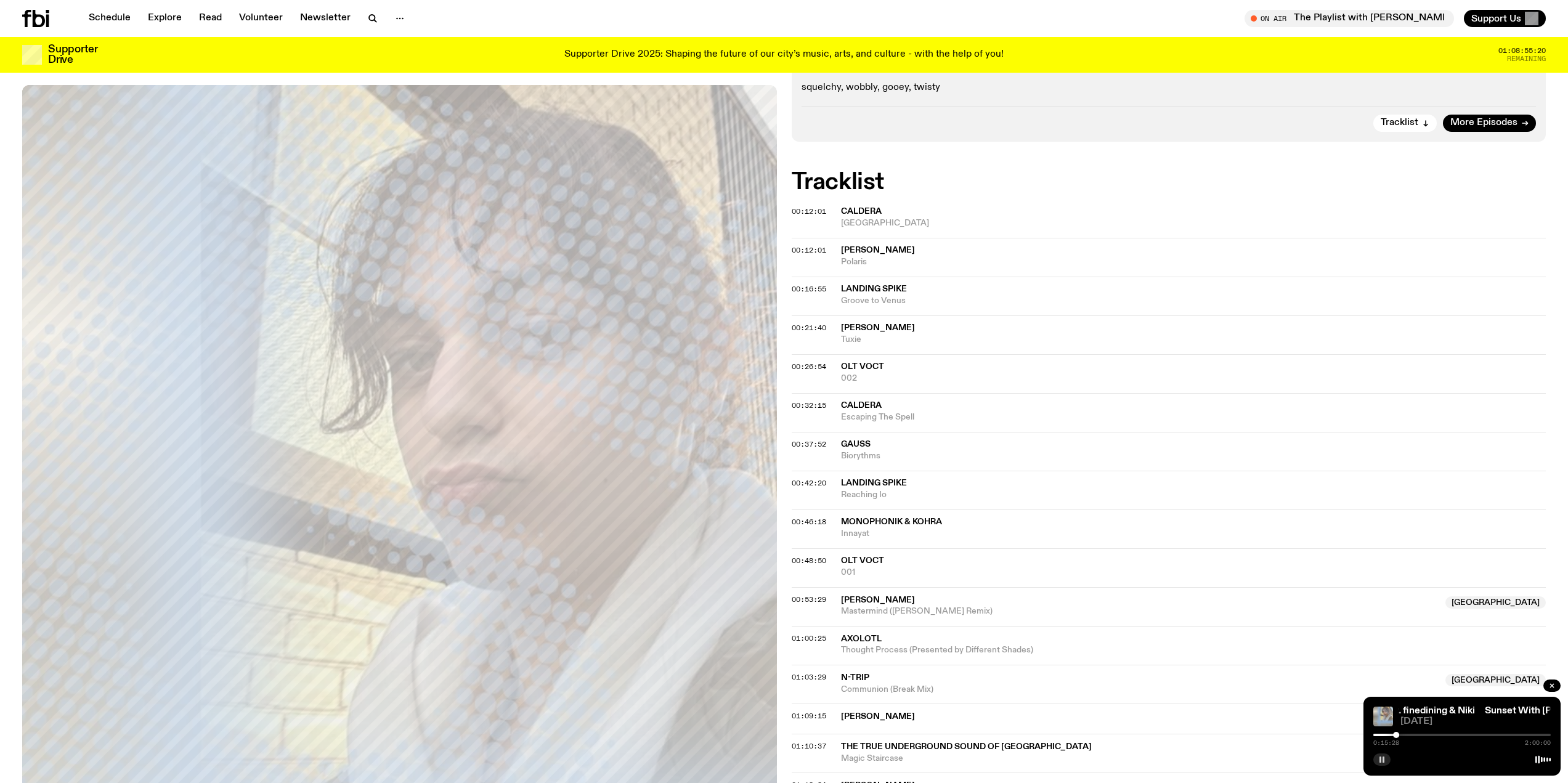
click at [1382, 758] on rect "button" at bounding box center [1380, 760] width 2 height 6
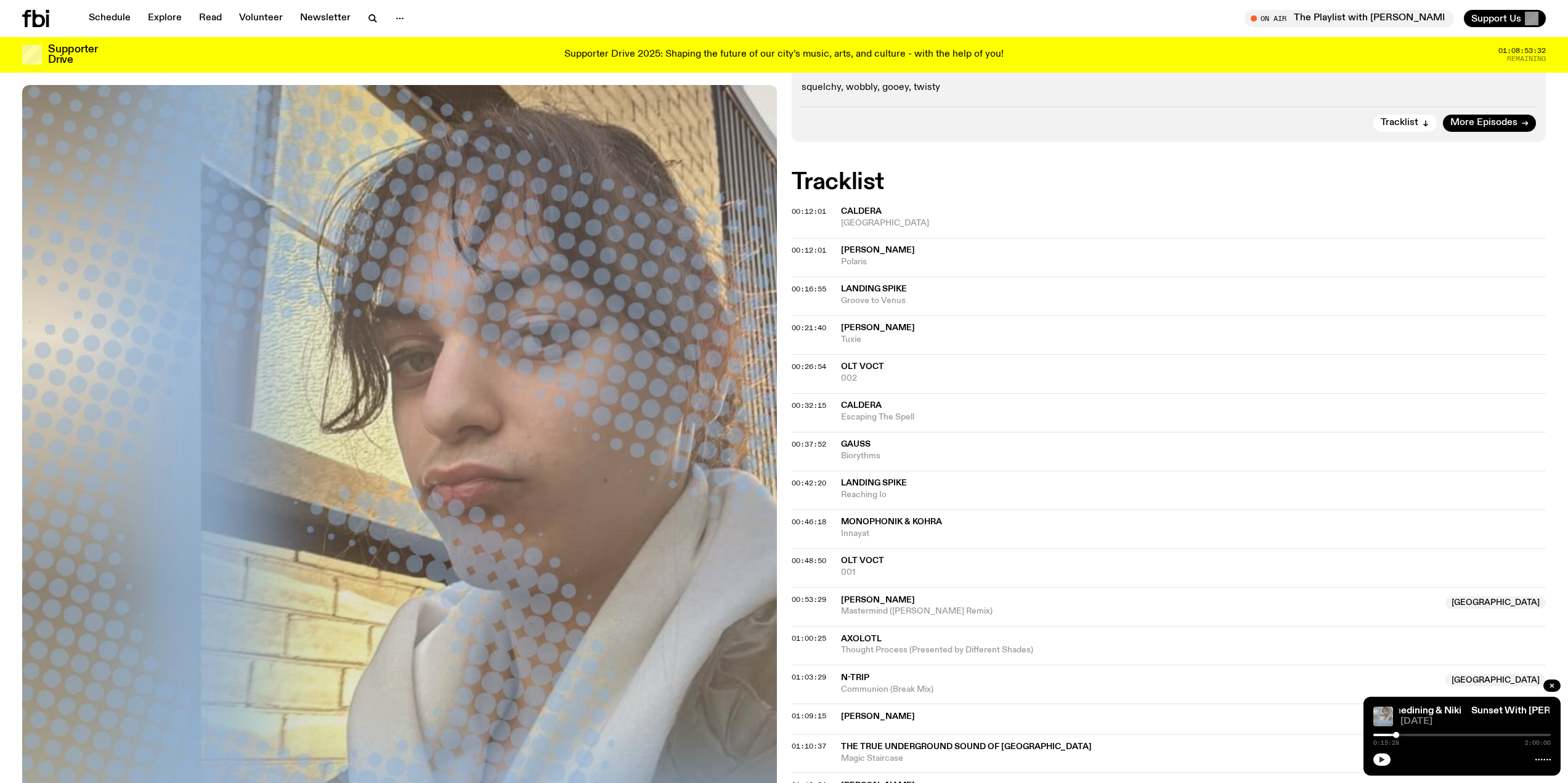
click at [1373, 754] on button "button" at bounding box center [1382, 760] width 17 height 12
